Goal: Information Seeking & Learning: Learn about a topic

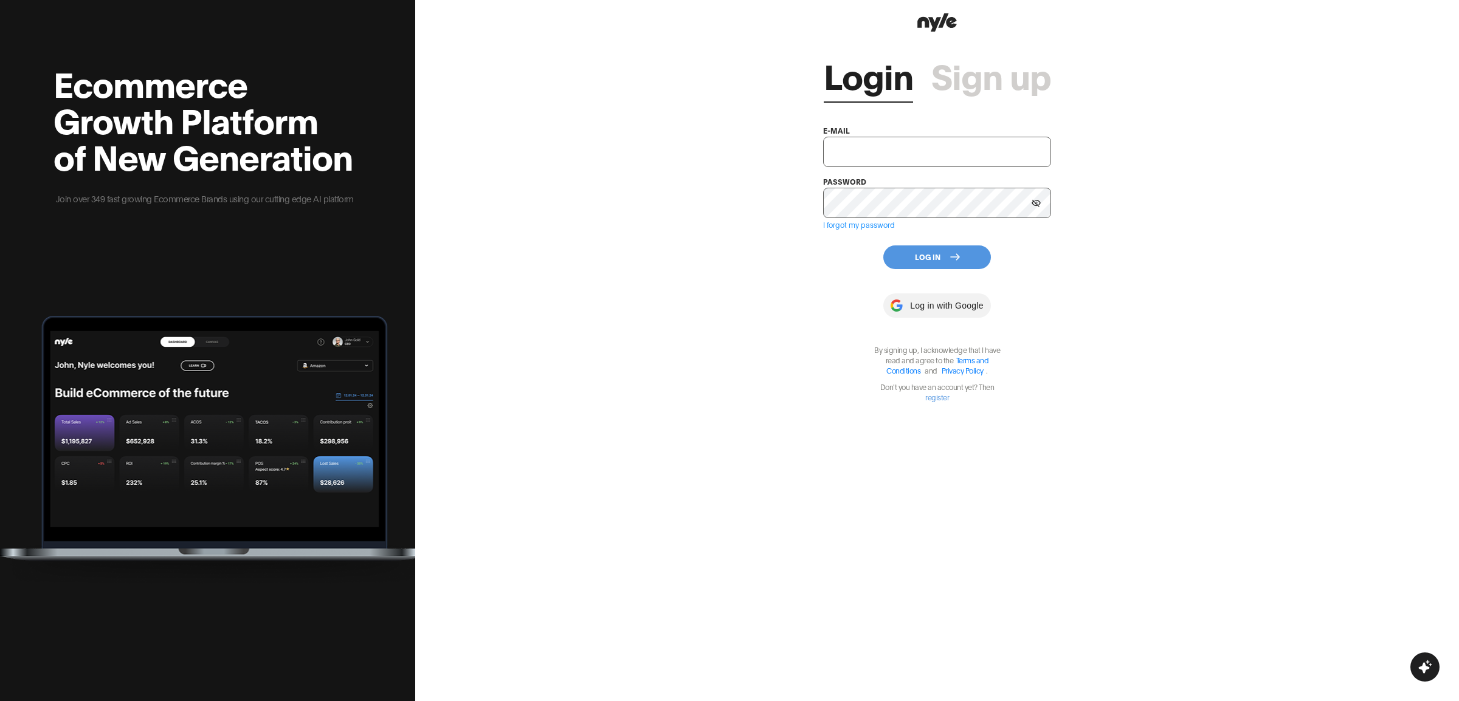
type input "[EMAIL_ADDRESS][PERSON_NAME]"
click at [925, 255] on button "Log In" at bounding box center [937, 258] width 108 height 24
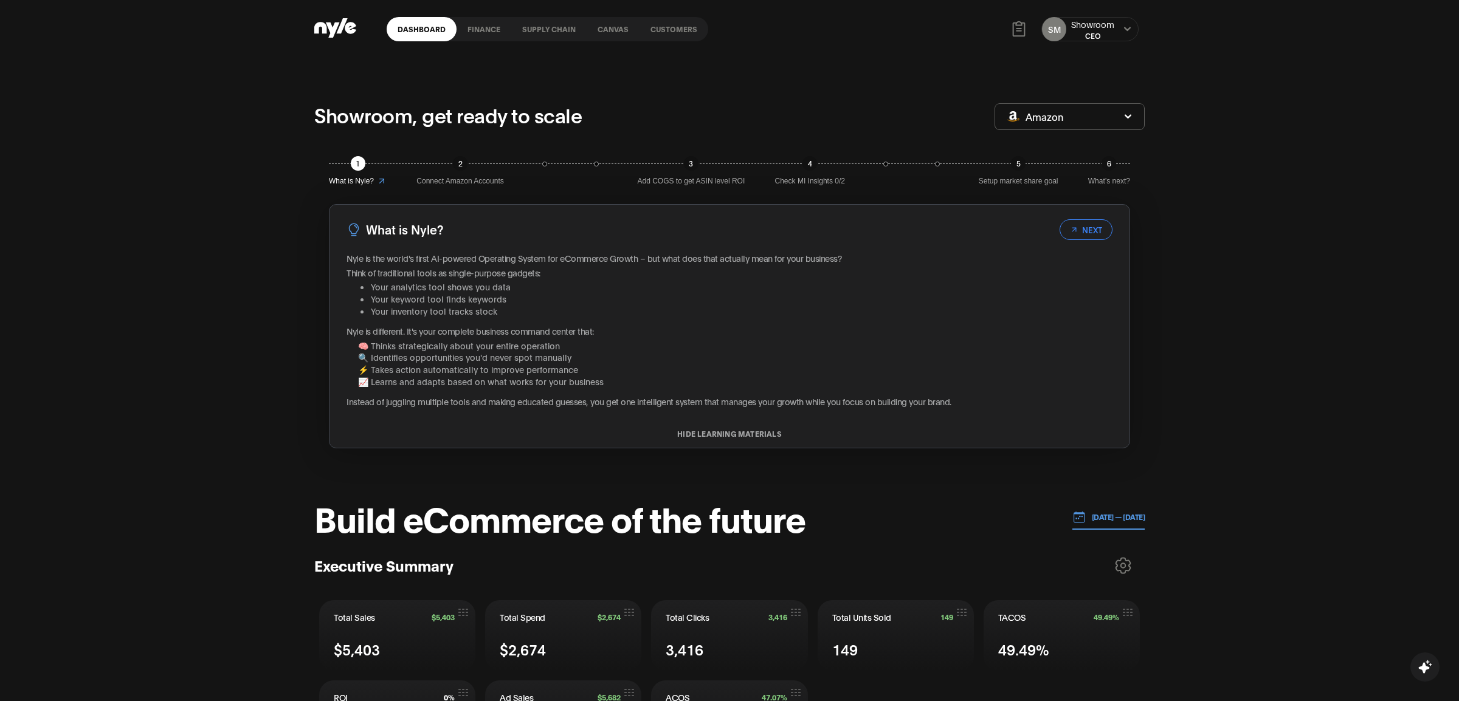
click at [664, 33] on link "Customers" at bounding box center [673, 29] width 69 height 24
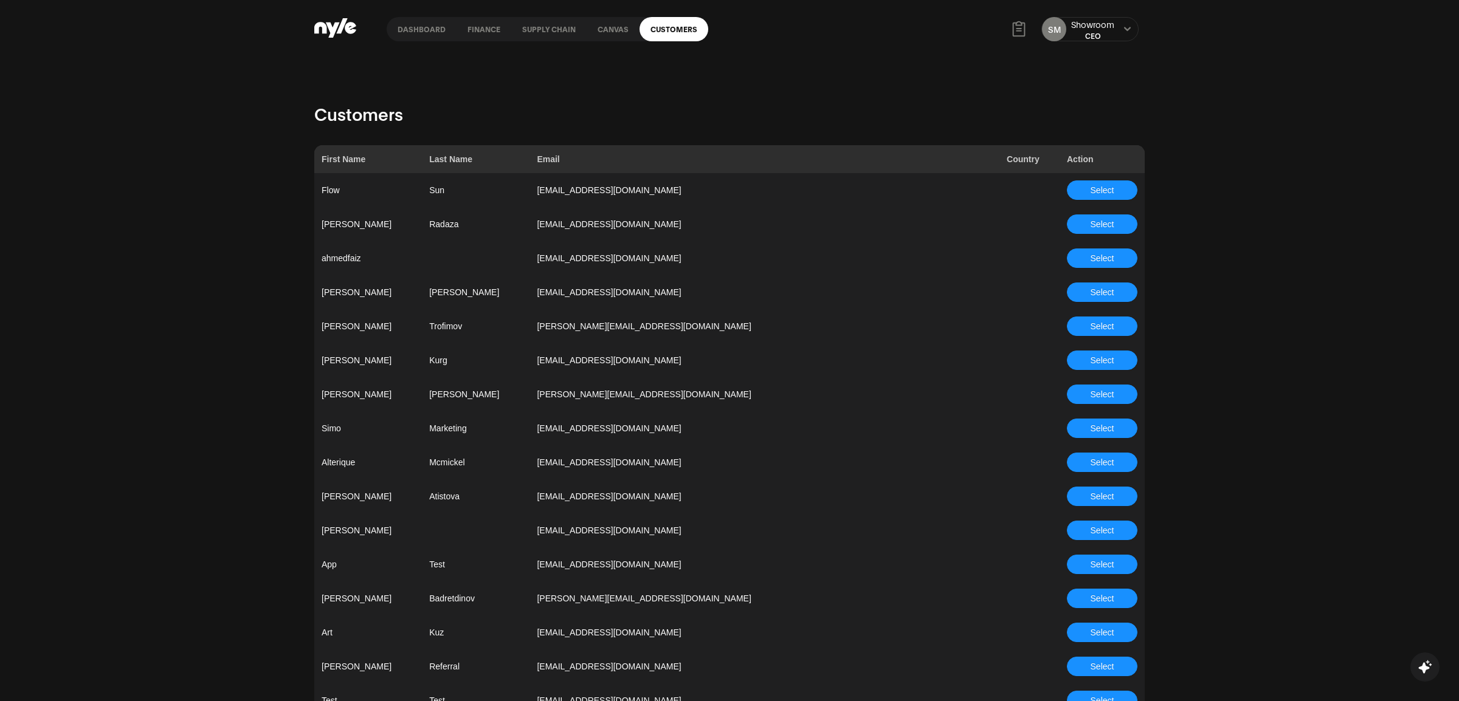
scroll to position [3173, 0]
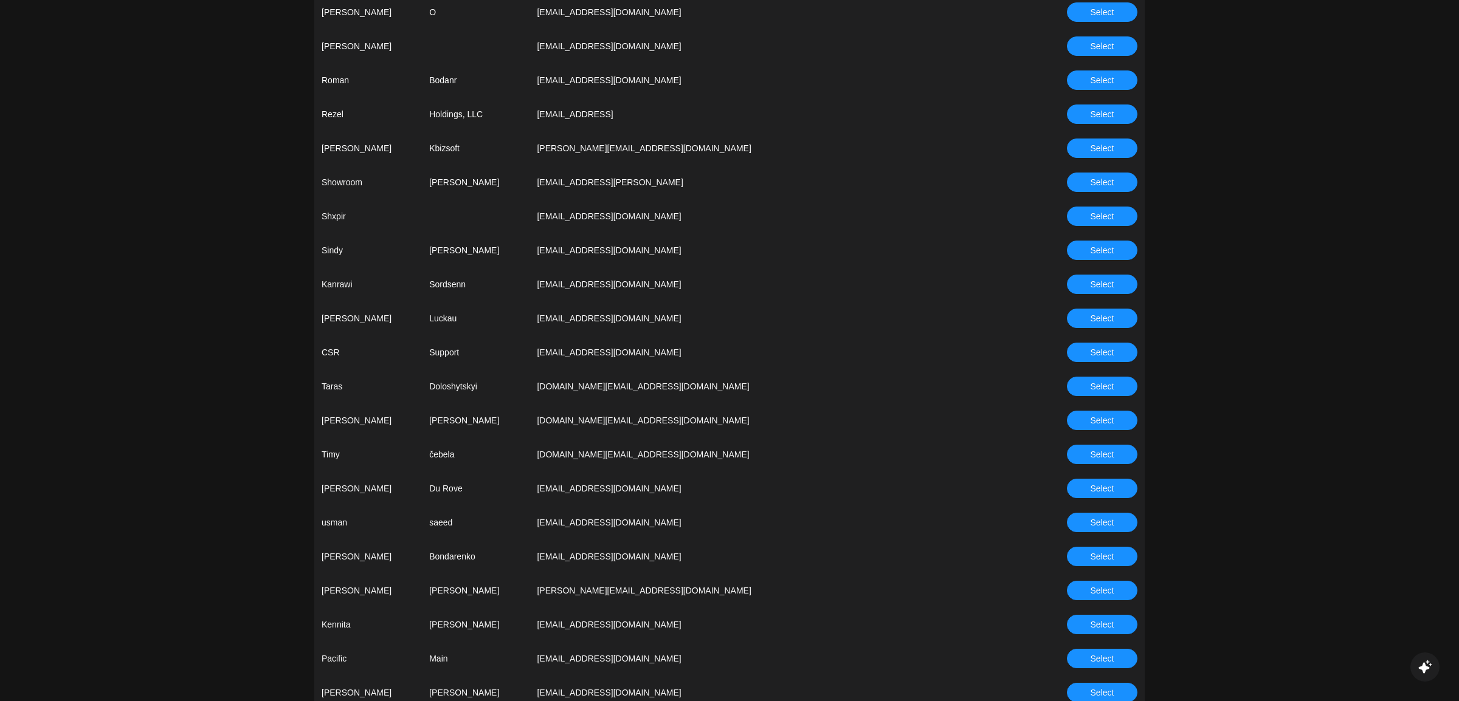
click at [1094, 361] on td "Select" at bounding box center [1101, 352] width 85 height 34
click at [1119, 351] on button "Select" at bounding box center [1102, 352] width 70 height 19
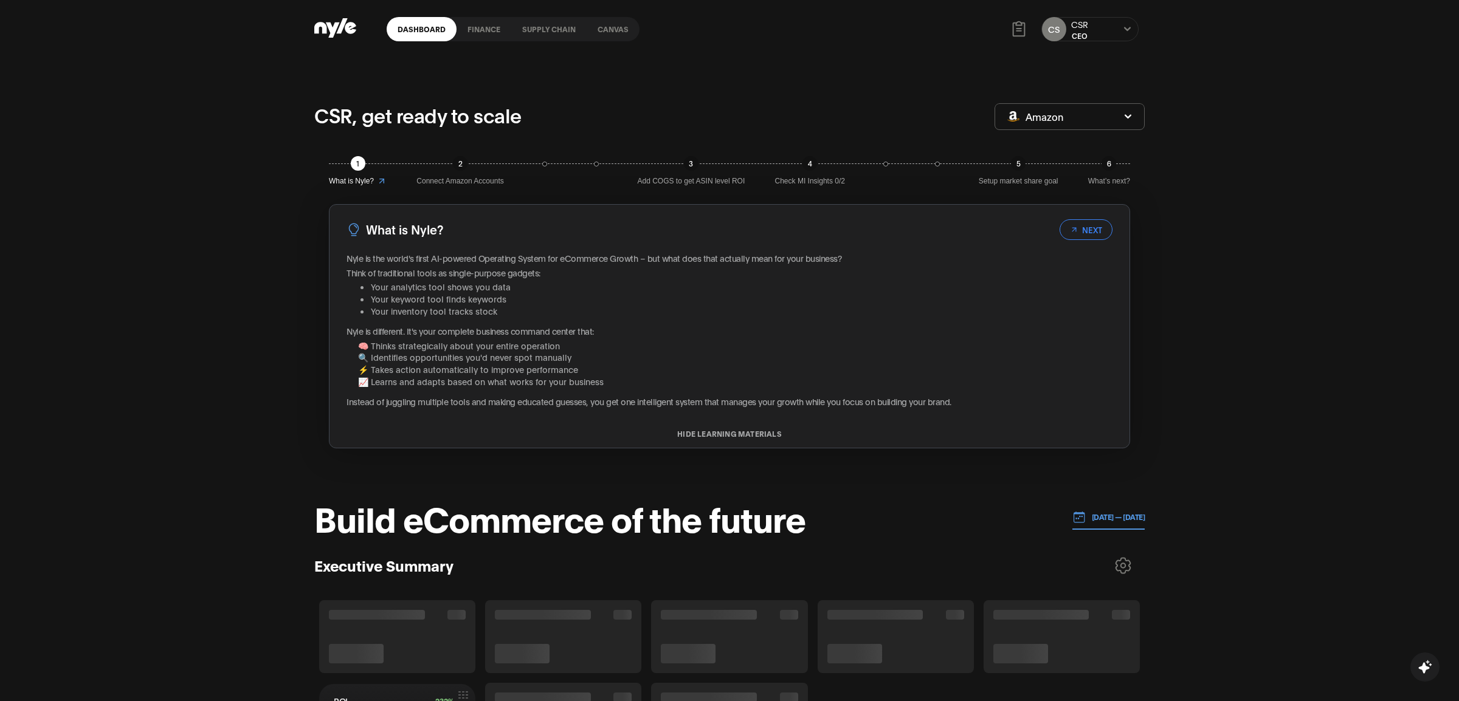
click at [486, 28] on link "finance" at bounding box center [483, 29] width 55 height 24
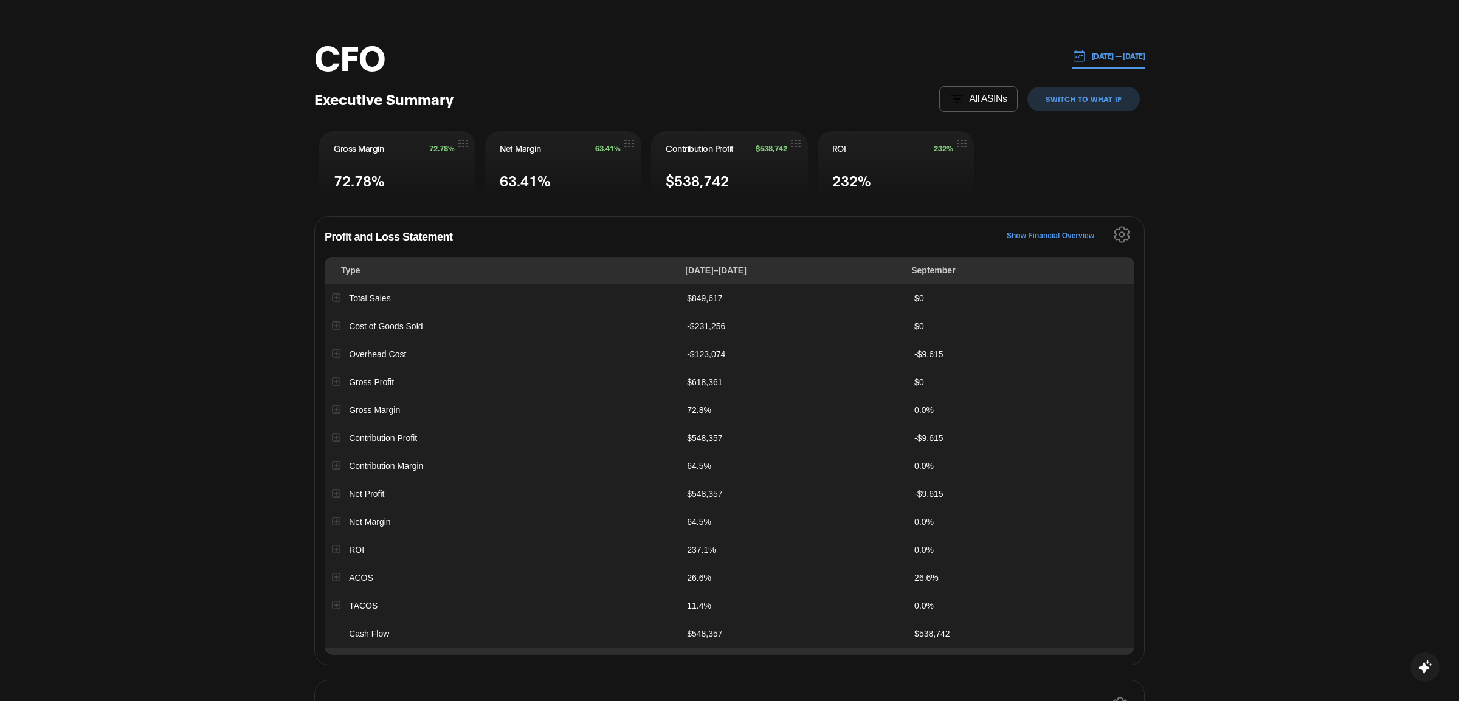
scroll to position [66, 0]
click at [1135, 227] on div "Profit and Loss Statement Type [DATE]–[DATE] September Total Sales $849,617 $0 …" at bounding box center [729, 437] width 830 height 449
click at [1129, 229] on icon "Settings" at bounding box center [1121, 231] width 16 height 17
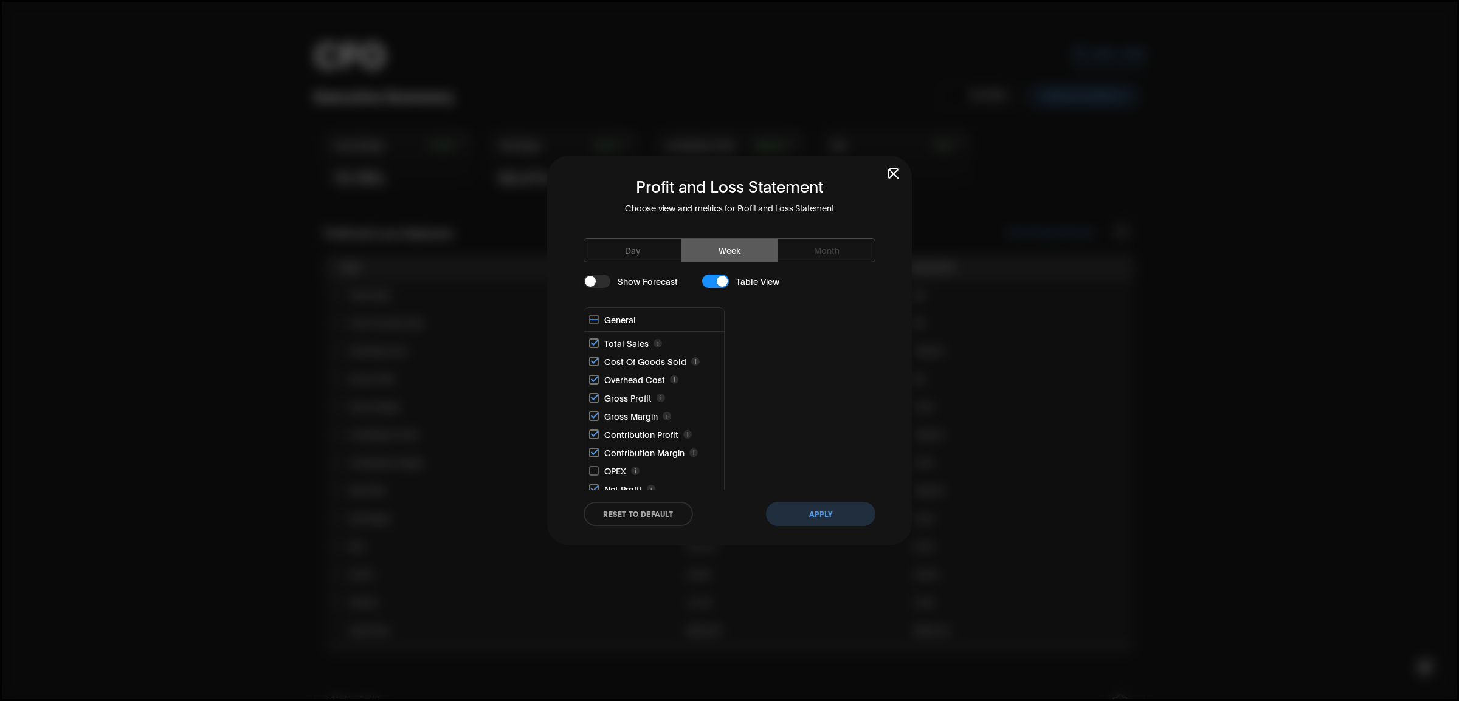
click at [652, 252] on button "Day" at bounding box center [632, 250] width 97 height 23
click at [820, 512] on button "Apply" at bounding box center [820, 514] width 109 height 24
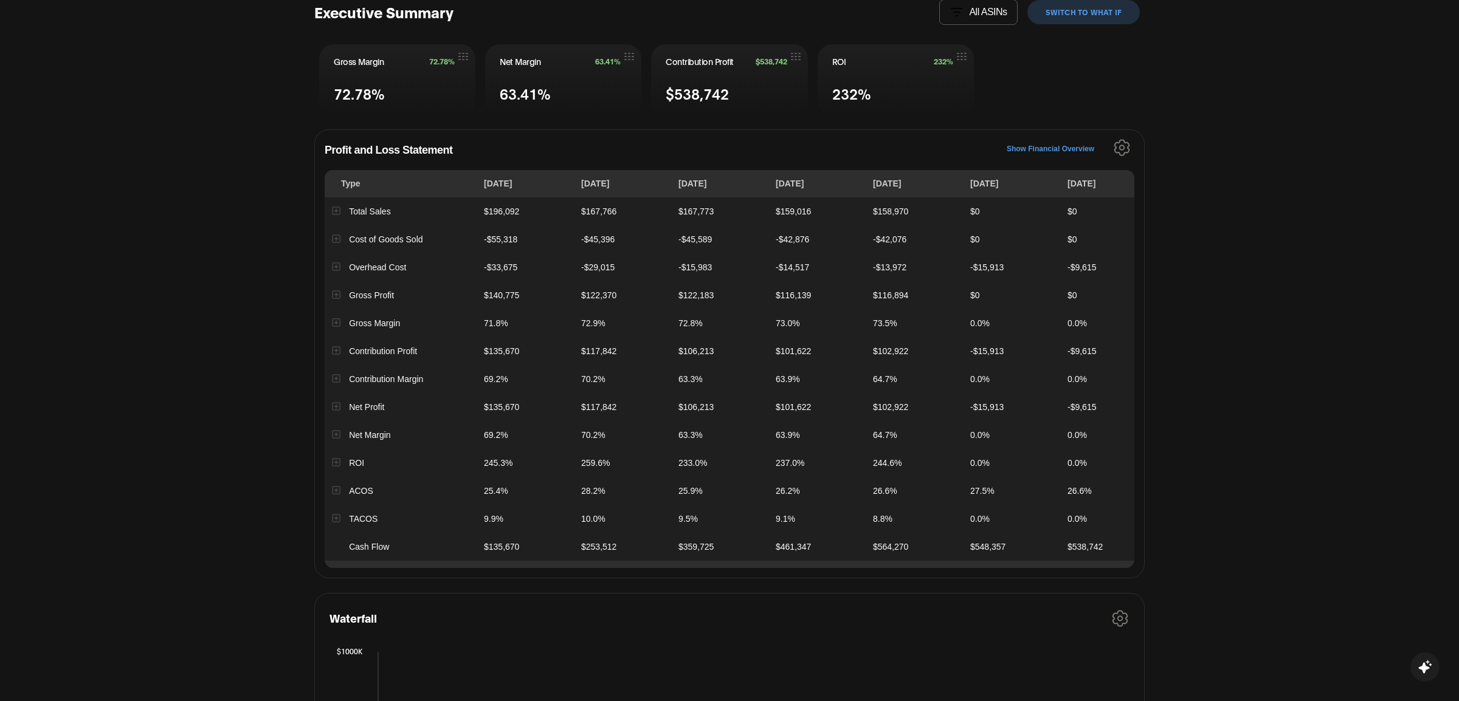
scroll to position [3, 0]
click at [334, 263] on button "Expand row" at bounding box center [336, 267] width 8 height 8
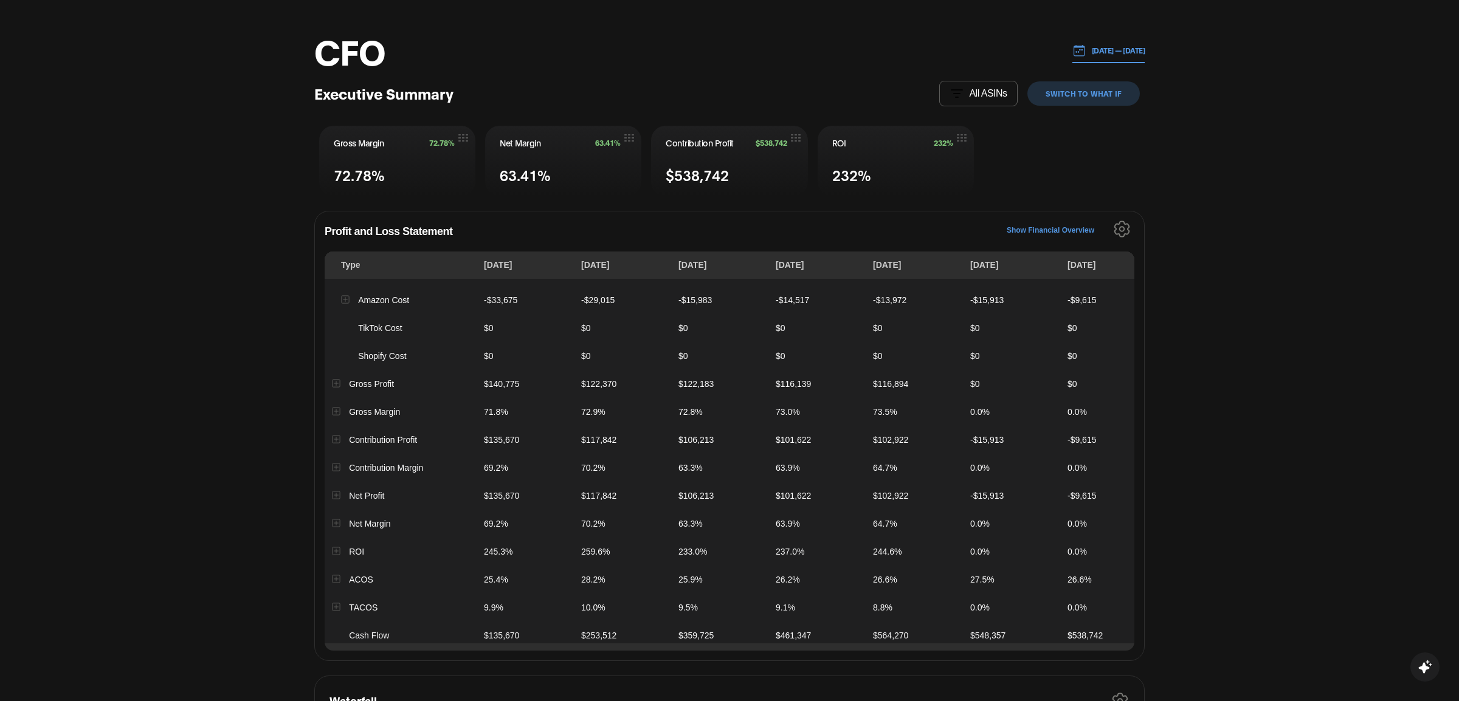
scroll to position [78, 0]
click at [342, 520] on td "Net Margin" at bounding box center [401, 523] width 152 height 28
click at [336, 521] on button "Expand row" at bounding box center [336, 522] width 8 height 8
click at [336, 521] on button "Collapse row" at bounding box center [336, 522] width 8 height 8
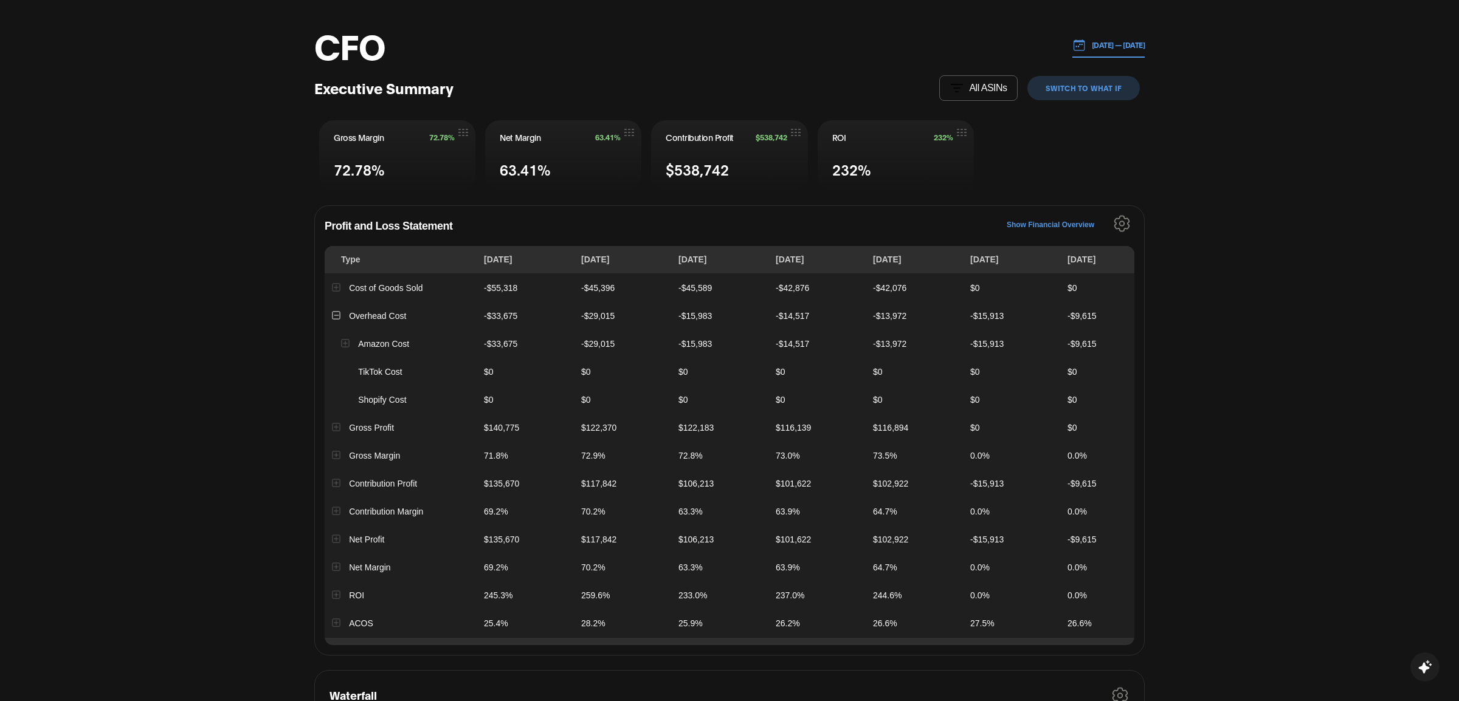
scroll to position [0, 0]
click at [510, 509] on td "$135,670" at bounding box center [524, 511] width 97 height 28
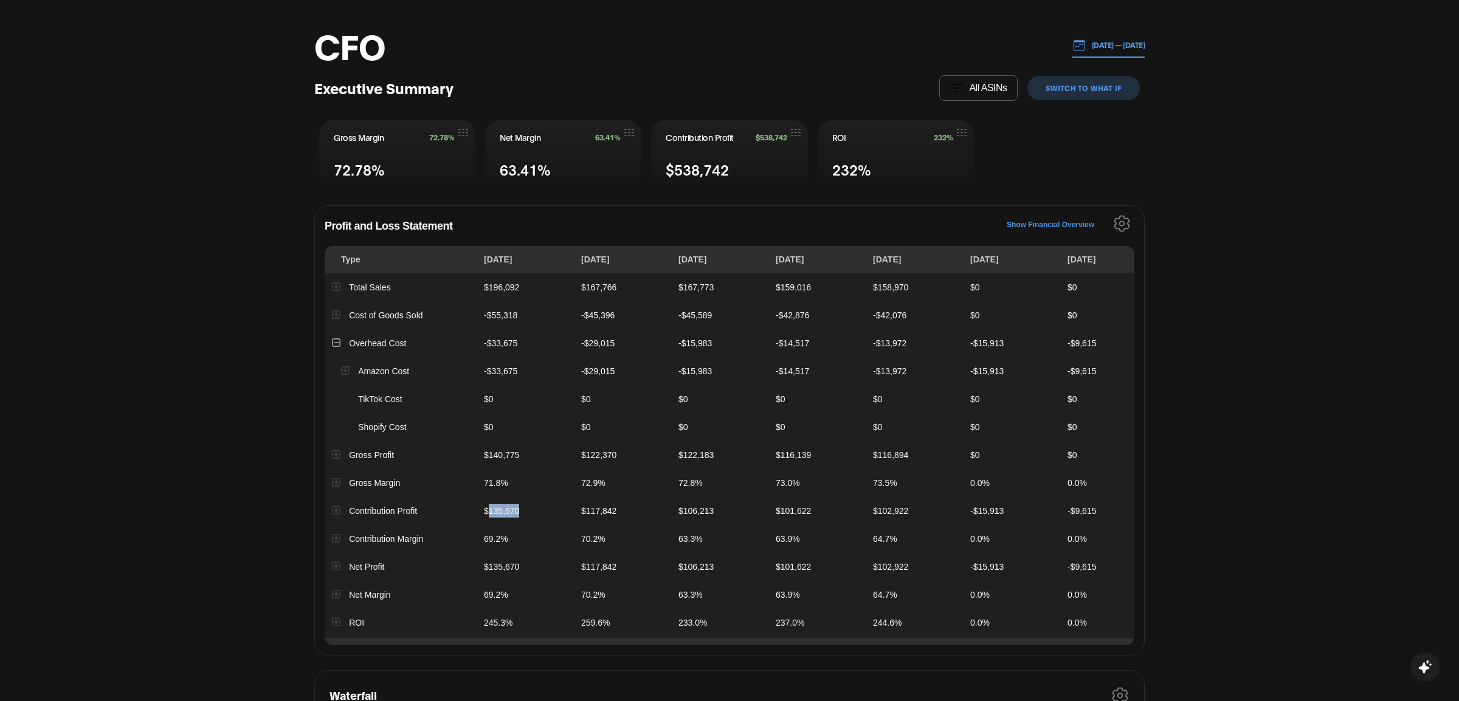
click at [510, 509] on td "$135,670" at bounding box center [524, 511] width 97 height 28
click at [1345, 376] on div "CFO [DATE] — [DATE] Executive Summary All ASINs switch to What IF Gross Margin …" at bounding box center [729, 645] width 1459 height 1321
